Goal: Task Accomplishment & Management: Understand process/instructions

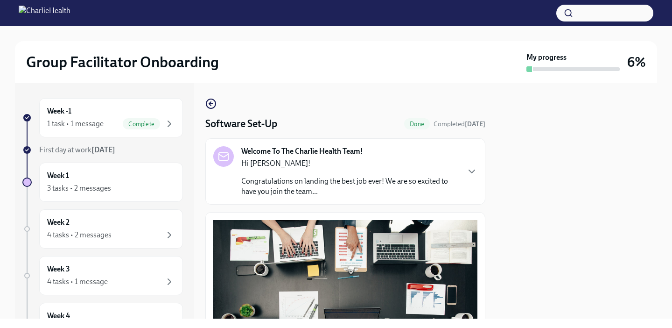
click at [501, 176] on div at bounding box center [577, 200] width 161 height 235
click at [552, 196] on div at bounding box center [577, 200] width 161 height 235
click at [174, 124] on icon "button" at bounding box center [169, 123] width 11 height 11
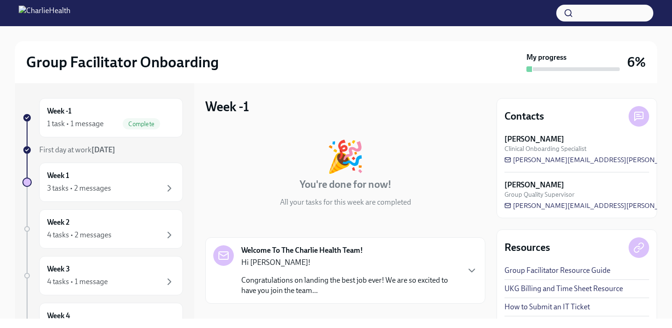
click at [174, 124] on icon "button" at bounding box center [169, 123] width 11 height 11
click at [141, 124] on span "Complete" at bounding box center [141, 123] width 37 height 7
click at [54, 111] on h6 "Week -1" at bounding box center [59, 111] width 24 height 10
click at [245, 155] on div "🎉 You're done for now! All your tasks for this week are completed" at bounding box center [345, 174] width 280 height 66
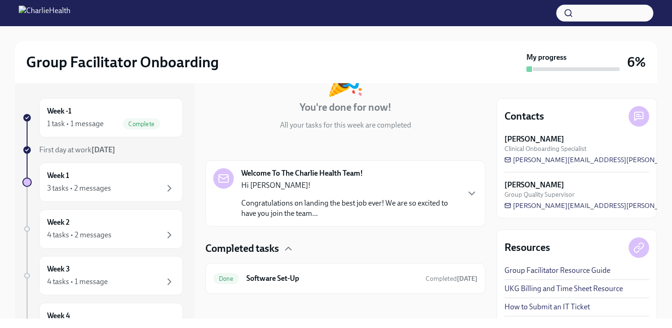
scroll to position [82, 0]
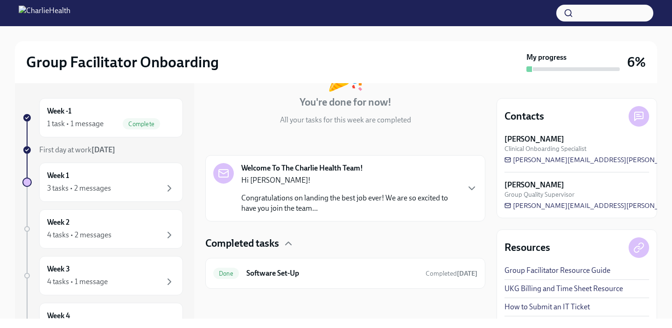
click at [112, 145] on strong "[DATE]" at bounding box center [103, 149] width 24 height 9
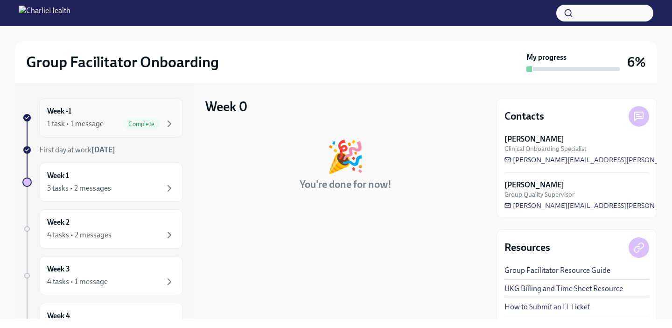
click at [88, 112] on div "Week -1 1 task • 1 message Complete" at bounding box center [111, 117] width 128 height 23
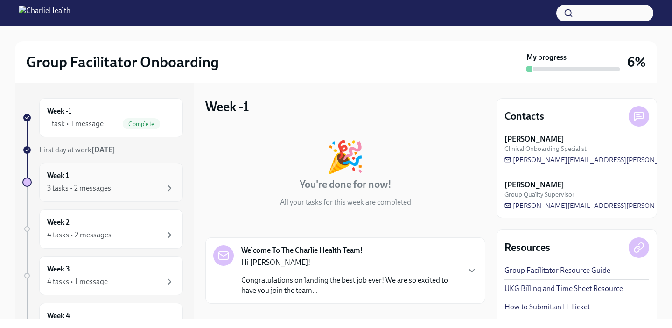
click at [89, 170] on div "Week 1 3 tasks • 2 messages" at bounding box center [111, 181] width 128 height 23
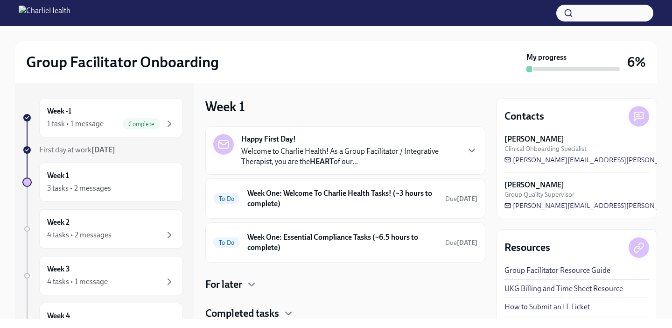
click at [358, 99] on div "Week 1 Happy First Day! Welcome to Charlie Health! As a Group Facilitator / Int…" at bounding box center [345, 209] width 280 height 222
click at [473, 148] on icon "button" at bounding box center [471, 150] width 11 height 11
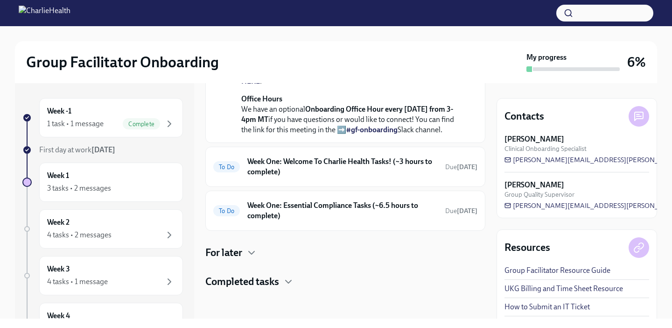
scroll to position [429, 0]
click at [291, 38] on div at bounding box center [336, 33] width 642 height 15
click at [302, 56] on div "Group Facilitator Onboarding" at bounding box center [274, 62] width 497 height 19
click at [178, 151] on div "First day at work [DATE]" at bounding box center [111, 150] width 144 height 10
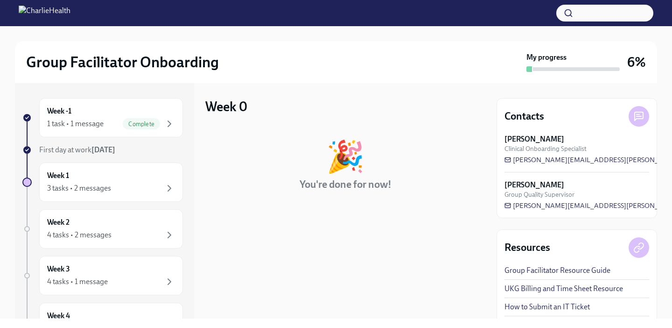
click at [178, 151] on div "First day at work [DATE]" at bounding box center [111, 150] width 144 height 10
click at [103, 149] on strong "[DATE]" at bounding box center [103, 149] width 24 height 9
click at [14, 221] on div "Group Facilitator Onboarding My progress 6% Week -1 1 task • 1 message Complete…" at bounding box center [336, 172] width 672 height 292
click at [190, 158] on div "Week -1 1 task • 1 message Complete First day at work [DATE] Week 1 3 tasks • 2…" at bounding box center [104, 200] width 179 height 235
click at [252, 166] on div "🎉 You're done for now!" at bounding box center [345, 169] width 280 height 56
